Goal: Information Seeking & Learning: Understand process/instructions

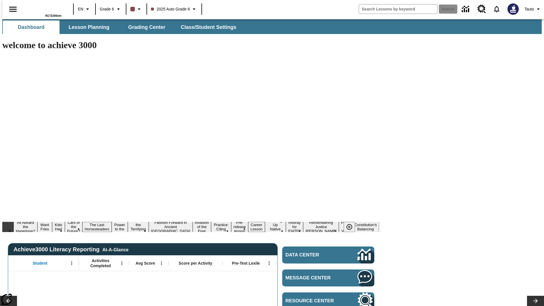
type input "-1"
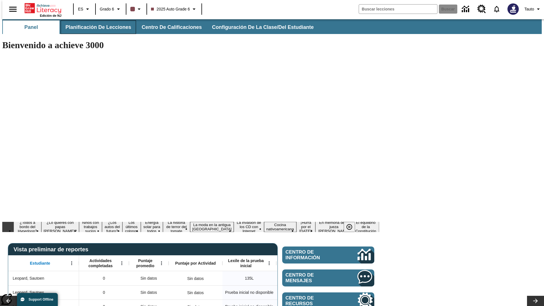
click at [95, 27] on span "Planificación de lecciones" at bounding box center [98, 27] width 66 height 7
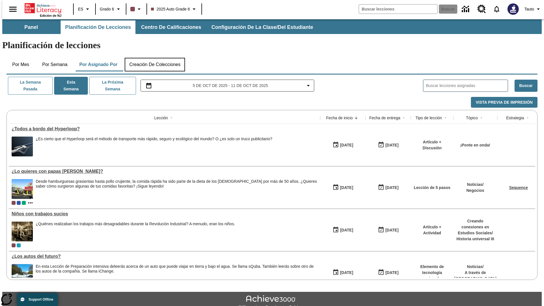
click at [155, 58] on button "Creación de colecciones" at bounding box center [155, 65] width 60 height 14
